Goal: Navigation & Orientation: Understand site structure

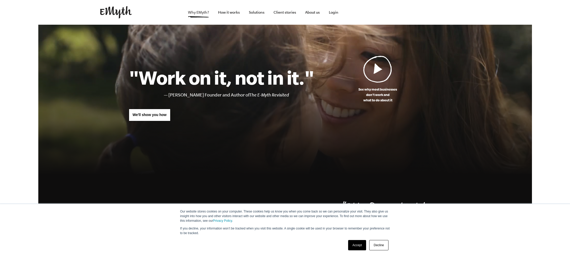
click at [195, 14] on link "Why EMyth?" at bounding box center [198, 12] width 29 height 25
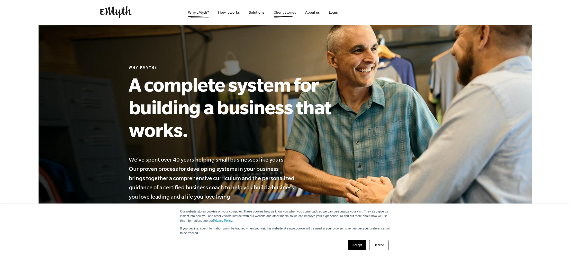
click at [291, 11] on link "Client stories" at bounding box center [284, 12] width 31 height 25
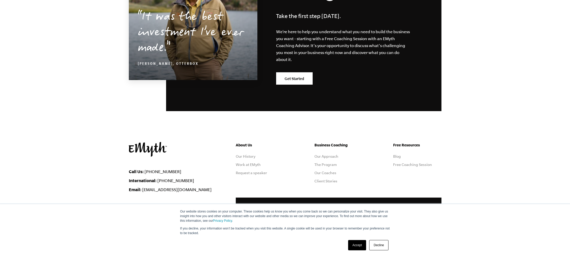
scroll to position [605, 0]
